Goal: Task Accomplishment & Management: Manage account settings

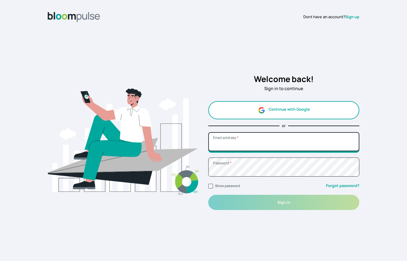
click at [331, 145] on input "Email address *" at bounding box center [283, 141] width 151 height 19
type input "[EMAIL_ADDRESS][DOMAIN_NAME]"
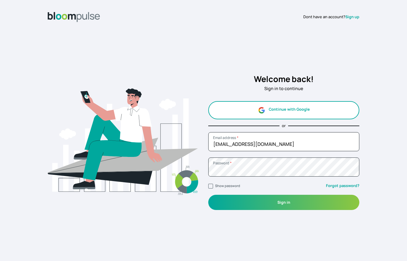
click at [302, 204] on button "Sign in" at bounding box center [283, 202] width 151 height 15
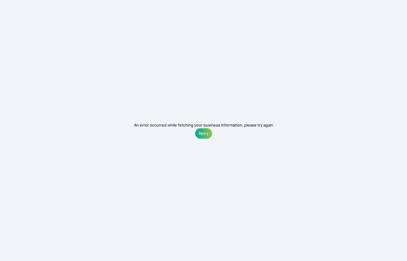
click at [204, 133] on button "Retry" at bounding box center [203, 133] width 17 height 10
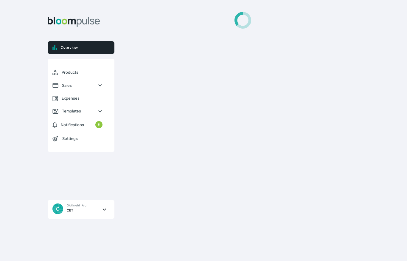
select select "2025"
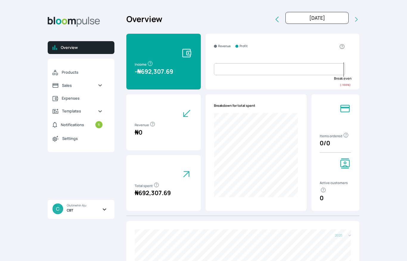
click at [99, 213] on span "C Olutimehin Aju CBT" at bounding box center [83, 209] width 62 height 19
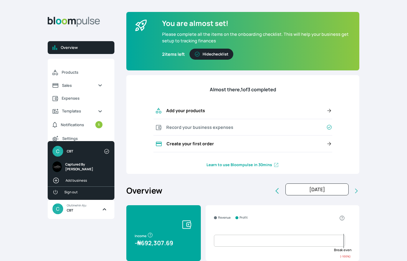
click at [89, 166] on span "Captured By [PERSON_NAME]" at bounding box center [85, 167] width 41 height 10
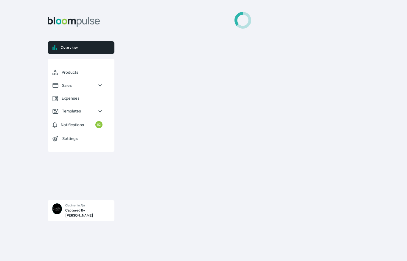
select select "2025"
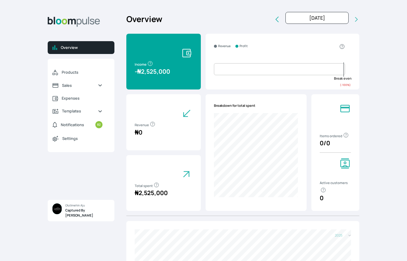
click at [405, 160] on div "Overview Products Sales Expenses Templates Notifications 82 Settings C CBT Capt…" at bounding box center [203, 130] width 407 height 261
click at [78, 83] on span "Sales" at bounding box center [77, 86] width 31 height 6
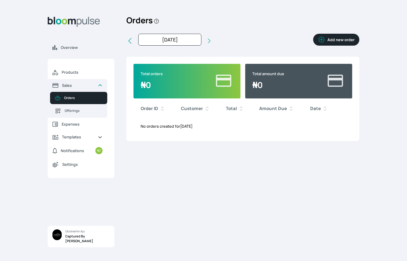
click at [335, 42] on button "Add new order" at bounding box center [336, 40] width 46 height 12
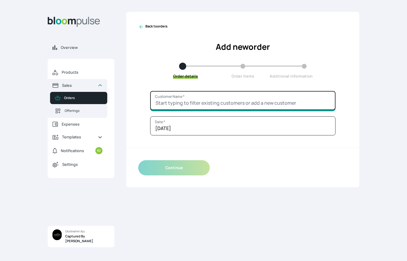
click at [230, 97] on input "Customer Name *" at bounding box center [242, 100] width 185 height 19
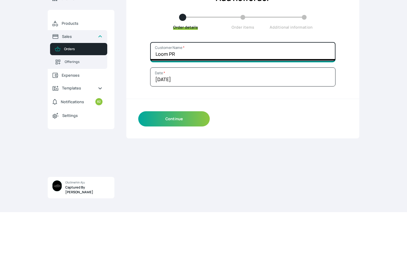
type input "Loom PR"
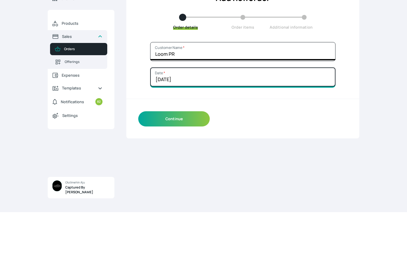
click at [241, 116] on input "[DATE]" at bounding box center [242, 125] width 185 height 19
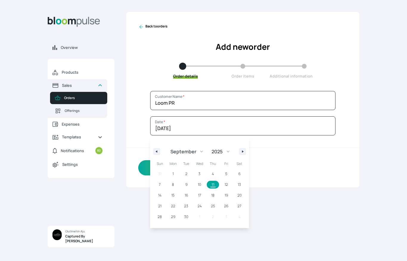
click at [164, 207] on span "21" at bounding box center [159, 206] width 13 height 8
type input "[DATE]"
click at [310, 181] on div "Continue" at bounding box center [242, 167] width 233 height 39
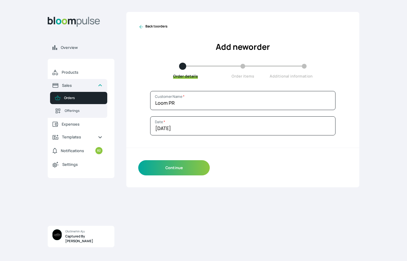
click at [185, 170] on button "Continue" at bounding box center [174, 167] width 72 height 15
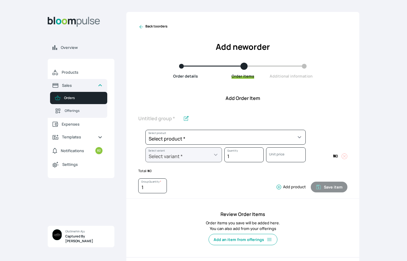
click at [291, 136] on select "Select product * Child Session Commercial Session Couple Session Editing Servic…" at bounding box center [225, 137] width 160 height 15
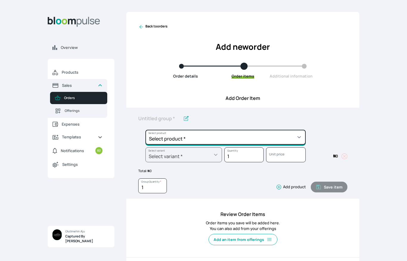
select select "6d4ab89d-49ee-45c8-9f5b-5b2bf472b7d8"
type input "Personal Session"
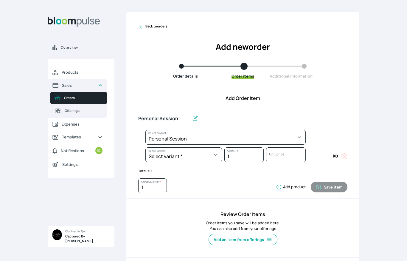
click at [209, 156] on select "Select variant * Jollof" at bounding box center [183, 154] width 77 height 15
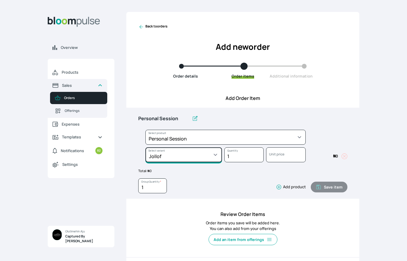
select select "6d4ab89d-49ee-45c8-9f5b-5b2bf472b7d8"
select select "5fdd4ef2-79fe-4000-80bd-b609cce11f96"
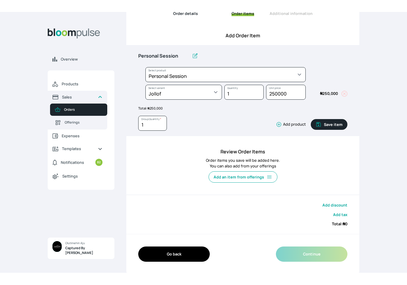
scroll to position [50, 0]
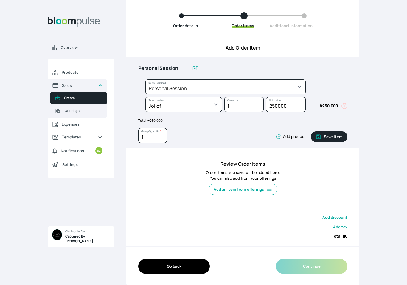
click at [286, 135] on button "Add product" at bounding box center [290, 136] width 32 height 6
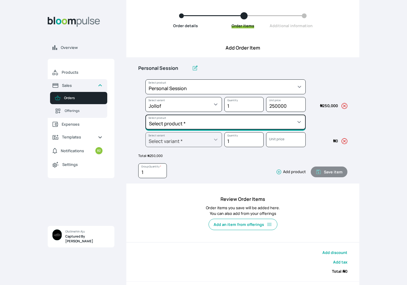
click at [242, 122] on select "Select product * Child Session Commercial Session Couple Session Editing Servic…" at bounding box center [225, 121] width 160 height 15
select select "0d4710f5-ee70-4292-b763-604945374376"
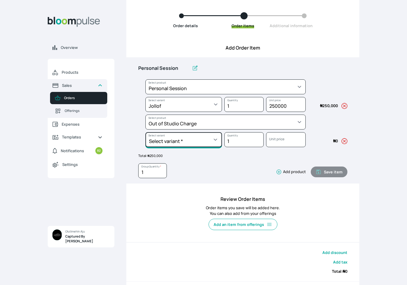
click at [203, 141] on select "Select variant * General General II" at bounding box center [183, 139] width 77 height 15
select select "0d4710f5-ee70-4292-b763-604945374376"
select select "c62fbba5-39f2-4c85-ba19-291f427d936d"
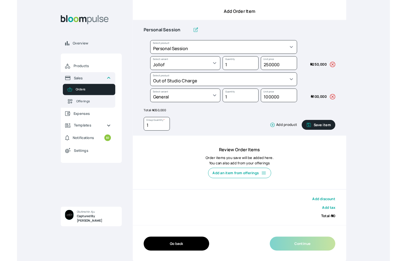
scroll to position [109, 0]
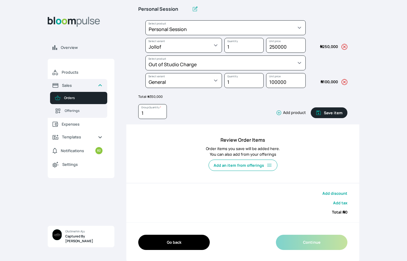
click at [334, 114] on button "Save item" at bounding box center [329, 112] width 37 height 11
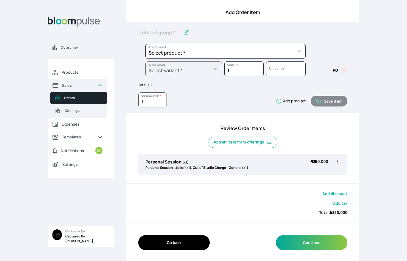
click at [319, 241] on button "Continue" at bounding box center [312, 242] width 72 height 15
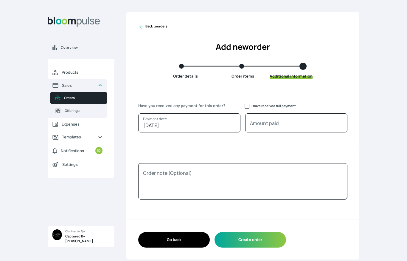
click at [256, 239] on button "Create order" at bounding box center [251, 239] width 72 height 15
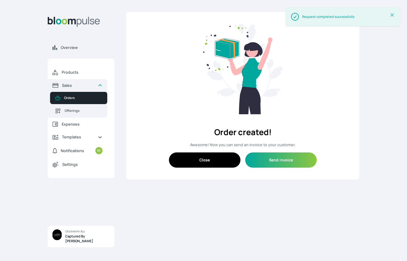
click at [287, 160] on button "Send invoice" at bounding box center [281, 159] width 72 height 15
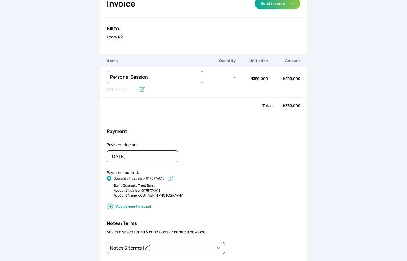
scroll to position [32, 0]
click at [163, 158] on input "[DATE]" at bounding box center [143, 156] width 72 height 12
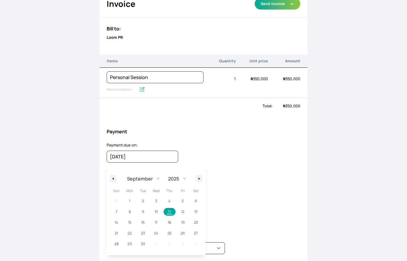
click at [119, 223] on span "14" at bounding box center [116, 222] width 13 height 8
type input "[DATE]"
click at [258, 160] on div "Payment due on: [DATE] January February March April May June July August Septem…" at bounding box center [204, 155] width 208 height 27
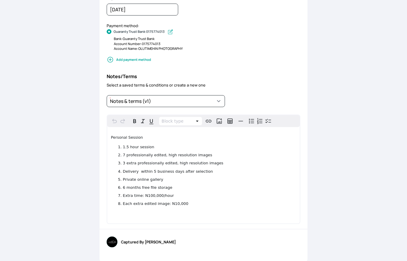
scroll to position [178, 0]
click at [228, 161] on li "3 extra professionally edited, high resolution images" at bounding box center [209, 164] width 173 height 6
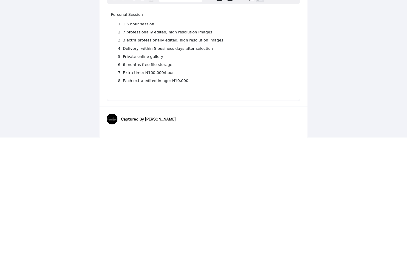
click at [242, 145] on ol "1.5 hour session 7 professionally edited, high resolution images 3 extra profes…" at bounding box center [203, 176] width 185 height 63
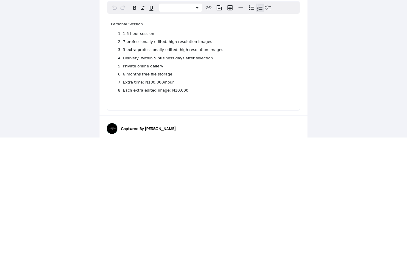
scroll to position [168, 0]
click at [222, 171] on li "3 extra professionally edited, high resolution images" at bounding box center [209, 174] width 173 height 6
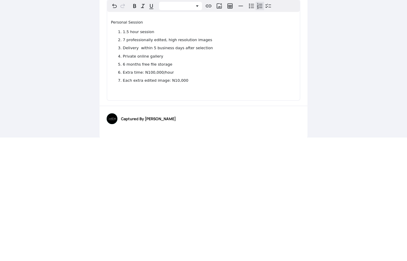
scroll to position [170, 0]
click at [266, 177] on li "Private online gallery" at bounding box center [209, 180] width 173 height 6
click at [358, 60] on div "Back to order Invoice Send via Email Send via WhatsApp Export as PDF Preview Se…" at bounding box center [203, 130] width 407 height 261
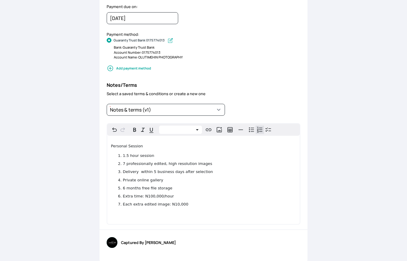
click at [230, 201] on li "Each extra edited image: N10,000" at bounding box center [209, 204] width 173 height 6
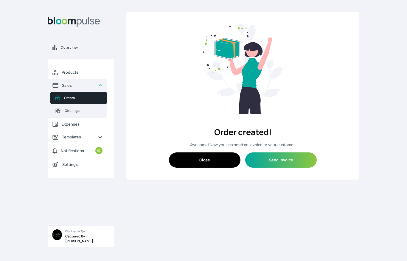
click at [66, 98] on span "Orders" at bounding box center [83, 97] width 38 height 5
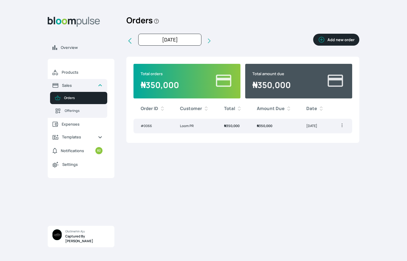
click at [328, 125] on td "[DATE]" at bounding box center [315, 126] width 32 height 15
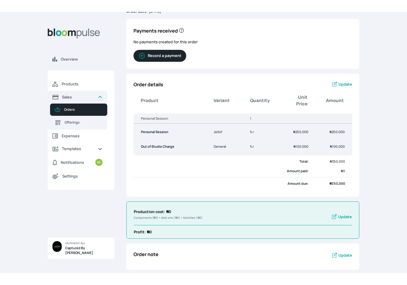
scroll to position [26, 0]
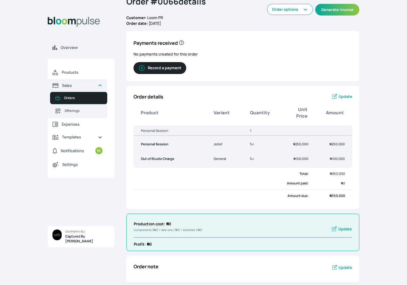
click at [338, 8] on button "Generate invoice" at bounding box center [337, 10] width 44 height 12
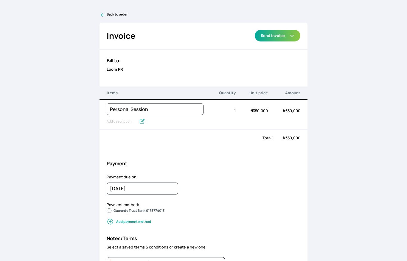
click at [103, 13] on icon at bounding box center [103, 15] width 6 height 6
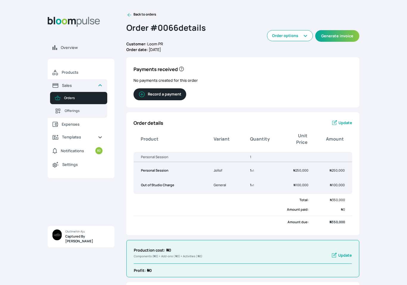
click at [347, 121] on span "Update" at bounding box center [345, 123] width 14 height 6
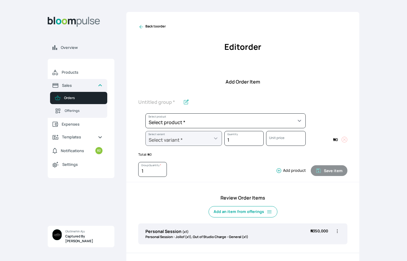
click at [140, 26] on icon at bounding box center [141, 27] width 4 height 4
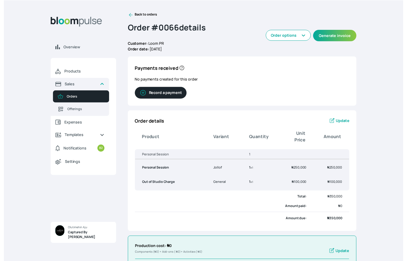
scroll to position [5, 0]
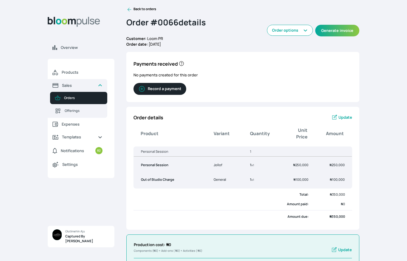
click at [334, 28] on button "Generate invoice" at bounding box center [337, 31] width 44 height 12
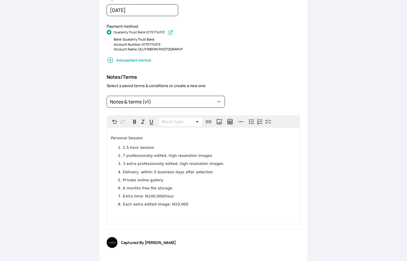
scroll to position [178, 0]
click at [225, 165] on li "3 extra professionally edited, high resolution images" at bounding box center [209, 164] width 173 height 6
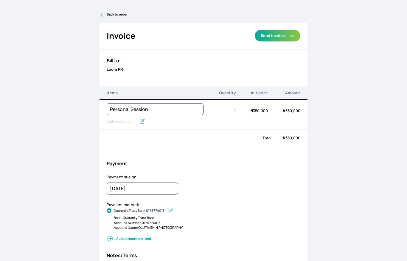
scroll to position [0, 0]
click at [287, 34] on button "Send invoice" at bounding box center [278, 36] width 46 height 12
click at [278, 57] on link "Send via WhatsApp" at bounding box center [278, 59] width 46 height 10
type textarea "Captured By [PERSON_NAME] has sent you an invoice of ₦350,000. Due on [DATE]."
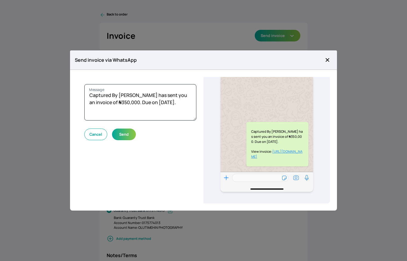
click at [9, 77] on div at bounding box center [203, 130] width 407 height 261
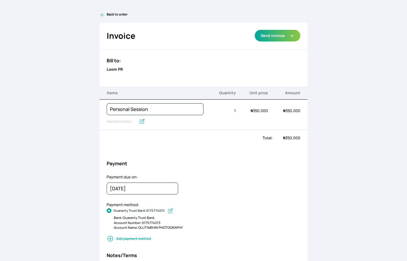
click at [275, 33] on button "Send invoice" at bounding box center [278, 36] width 46 height 12
click at [287, 58] on link "Send via WhatsApp" at bounding box center [278, 59] width 46 height 10
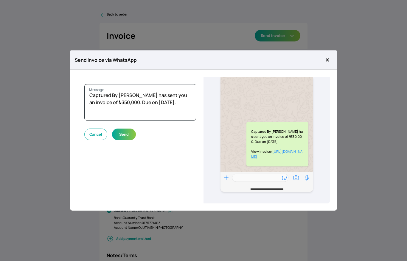
click at [127, 135] on button "Send" at bounding box center [124, 134] width 24 height 12
click at [121, 133] on button "Send" at bounding box center [124, 134] width 24 height 12
